Goal: Transaction & Acquisition: Obtain resource

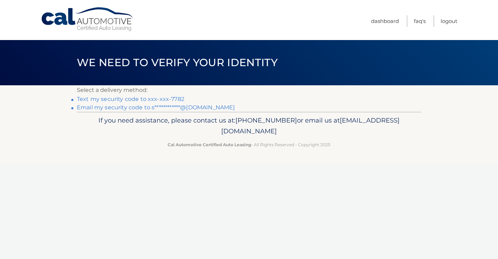
click at [172, 99] on link "Text my security code to xxx-xxx-7782" at bounding box center [131, 99] width 108 height 7
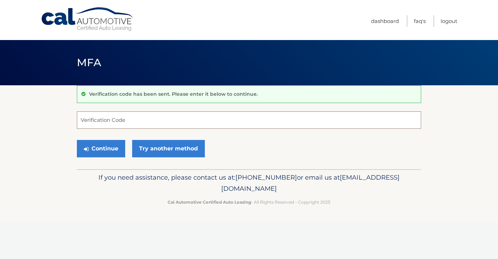
click at [169, 120] on input "Verification Code" at bounding box center [249, 119] width 344 height 17
type input "165660"
click at [77, 140] on button "Continue" at bounding box center [101, 148] width 48 height 17
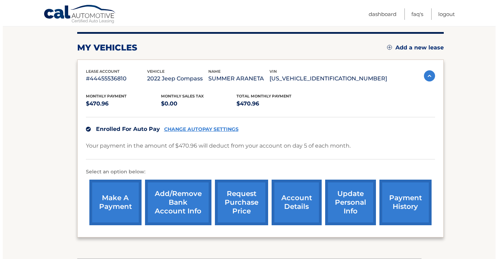
scroll to position [136, 0]
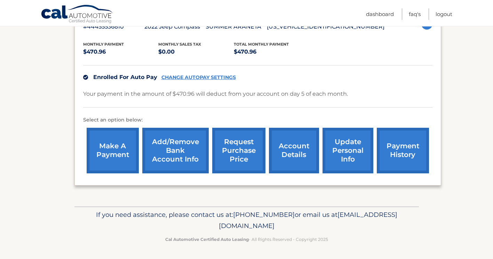
click at [240, 152] on link "request purchase price" at bounding box center [238, 151] width 53 height 46
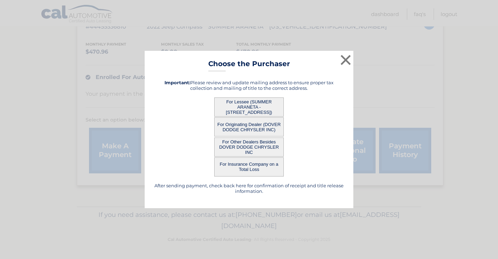
click at [272, 109] on button "For Lessee (SUMMER ARANETA - 36 LENOX RD, , ROCKAWAY, NJ 07866)" at bounding box center [249, 106] width 70 height 19
click at [254, 106] on button "For Lessee (SUMMER ARANETA - 36 LENOX RD, , ROCKAWAY, NJ 07866)" at bounding box center [249, 106] width 70 height 19
click at [244, 104] on button "For Lessee (SUMMER ARANETA - 36 LENOX RD, , ROCKAWAY, NJ 07866)" at bounding box center [249, 106] width 70 height 19
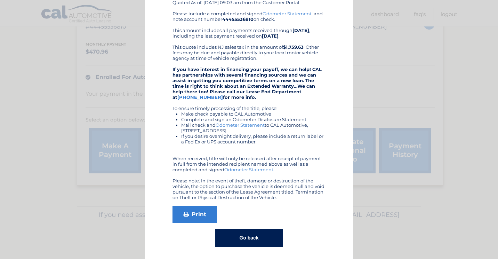
scroll to position [78, 0]
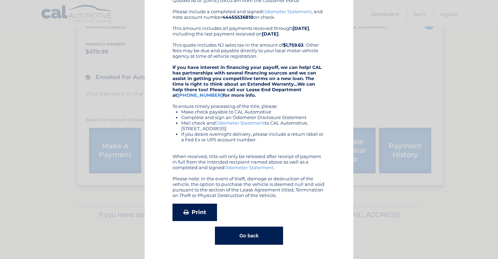
click at [197, 213] on link "Print" at bounding box center [195, 212] width 45 height 17
click at [238, 240] on button "Go back" at bounding box center [249, 236] width 68 height 18
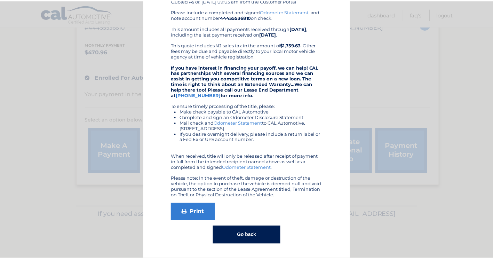
scroll to position [0, 0]
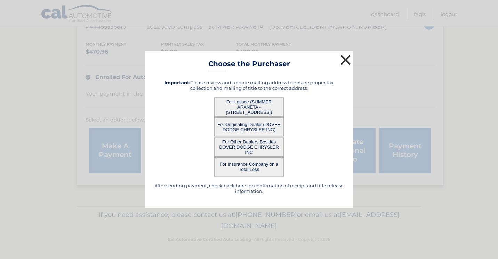
click at [346, 60] on button "×" at bounding box center [346, 60] width 14 height 14
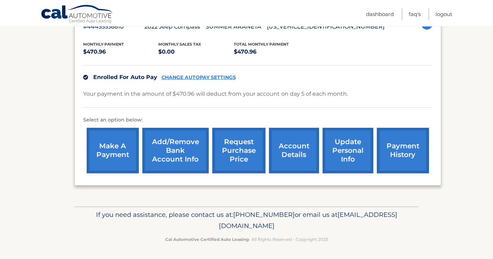
scroll to position [67, 0]
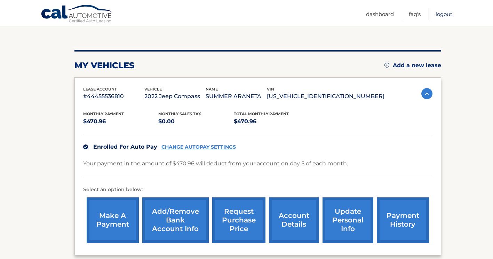
click at [438, 16] on link "Logout" at bounding box center [444, 13] width 17 height 11
